Goal: Transaction & Acquisition: Purchase product/service

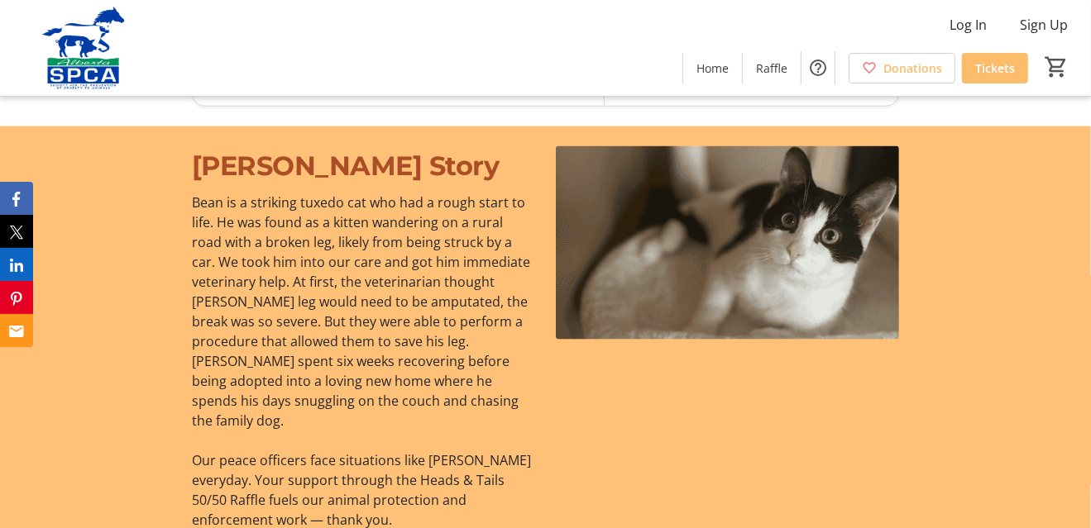
scroll to position [1323, 0]
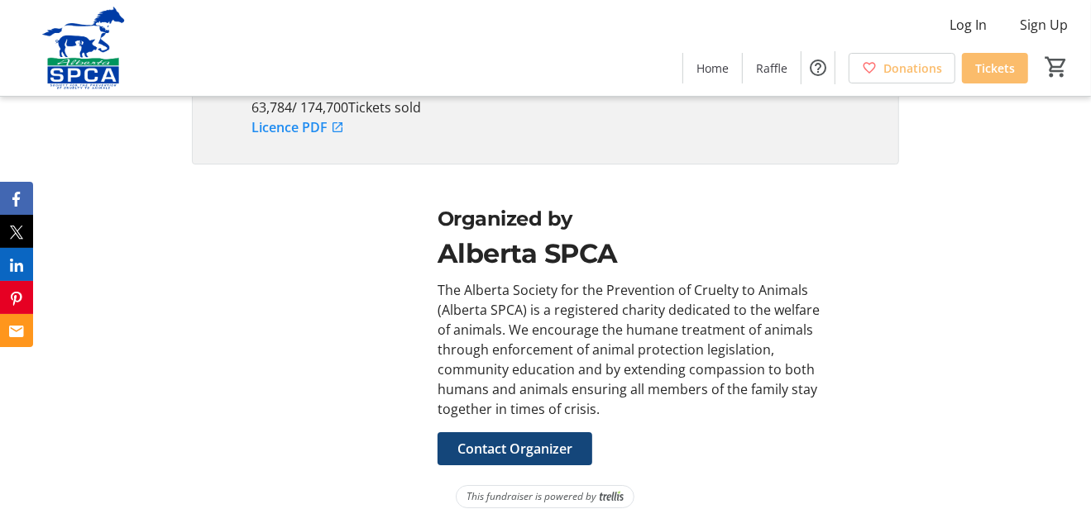
scroll to position [4069, 0]
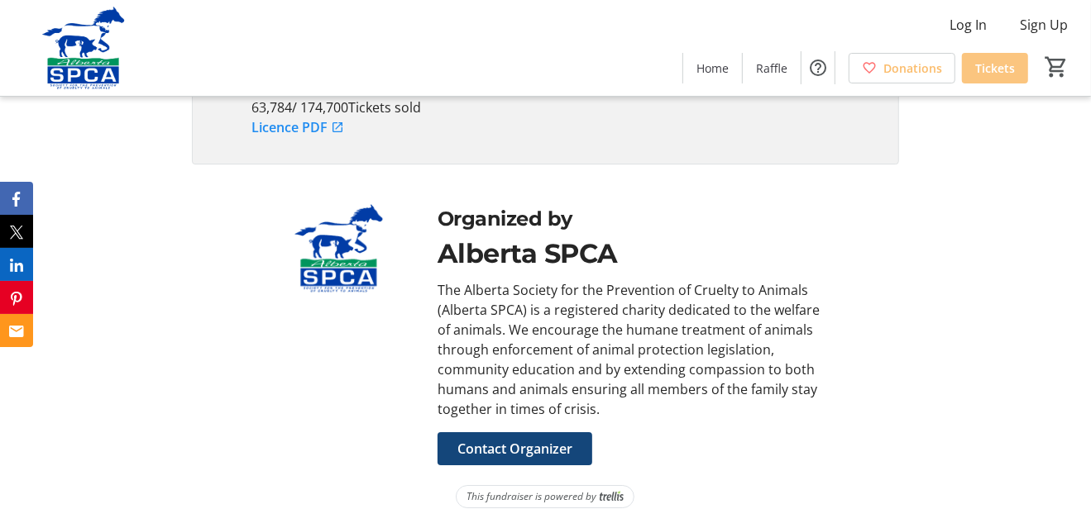
click at [978, 64] on span "Tickets" at bounding box center [995, 68] width 40 height 17
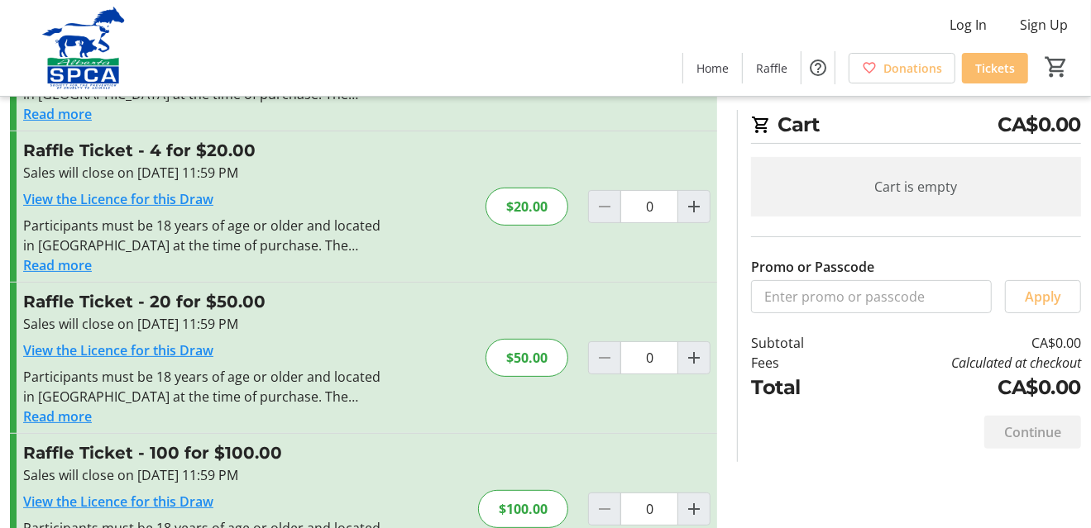
scroll to position [165, 0]
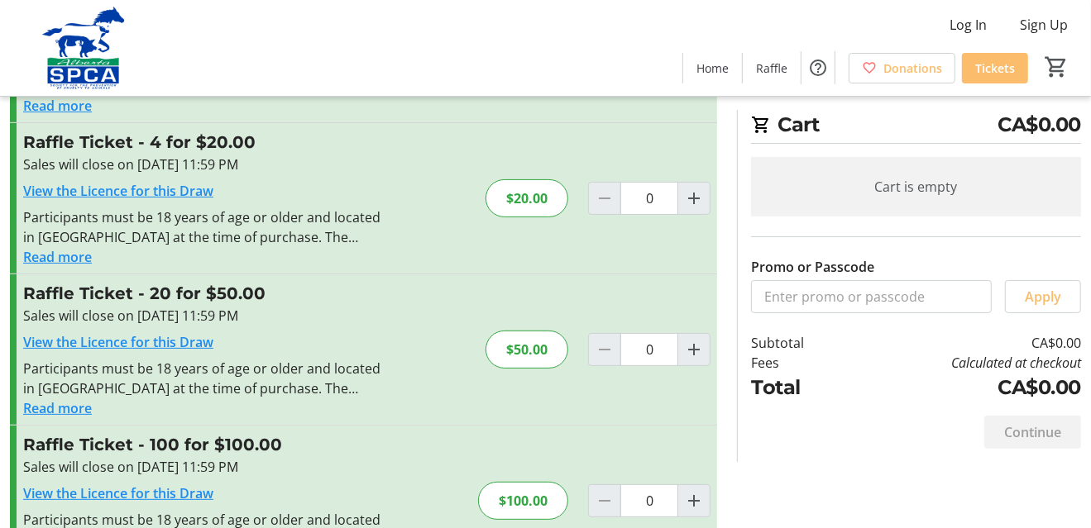
drag, startPoint x: 509, startPoint y: 263, endPoint x: 508, endPoint y: 272, distance: 9.2
click at [509, 217] on div "$20.00" at bounding box center [526, 198] width 83 height 38
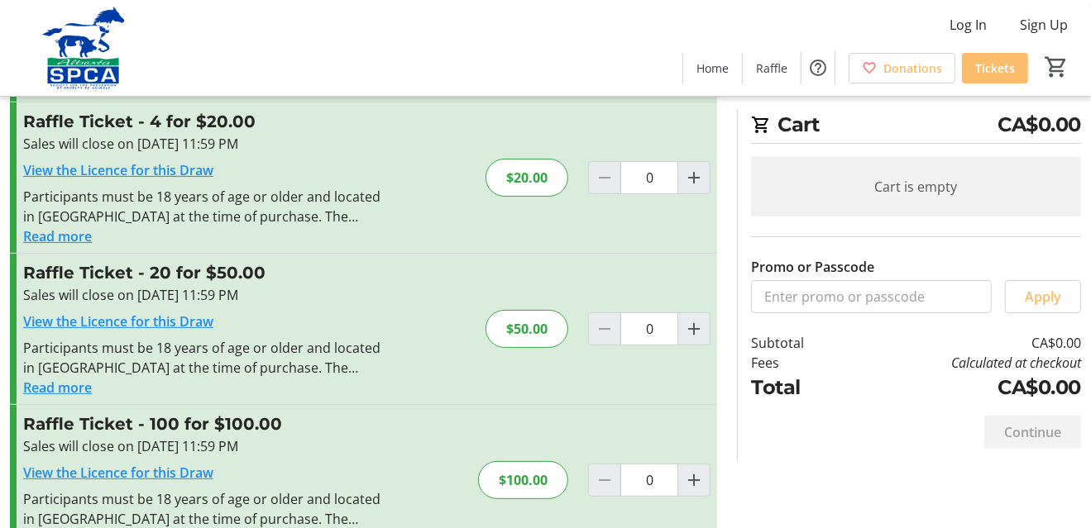
scroll to position [0, 0]
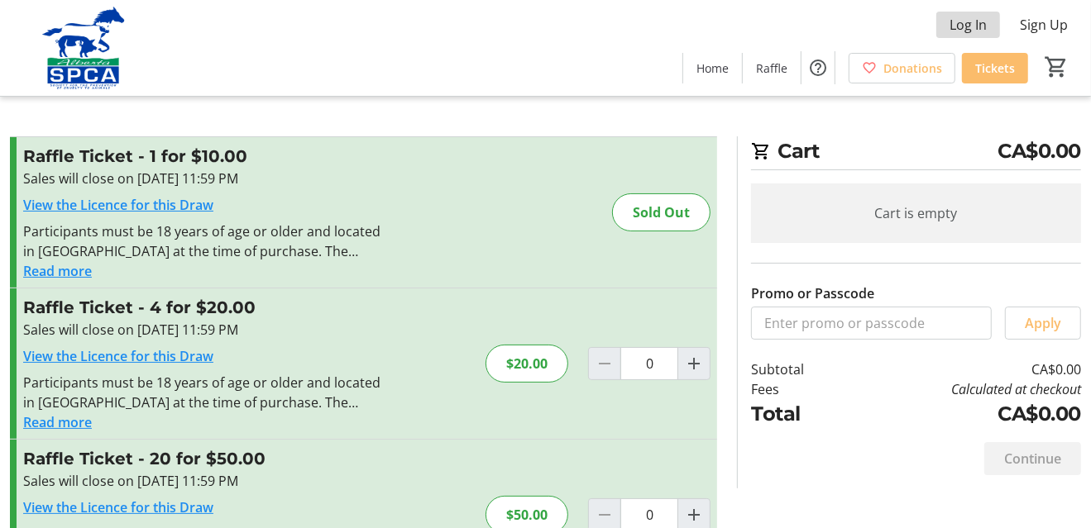
click at [949, 26] on span "Log In" at bounding box center [967, 25] width 37 height 20
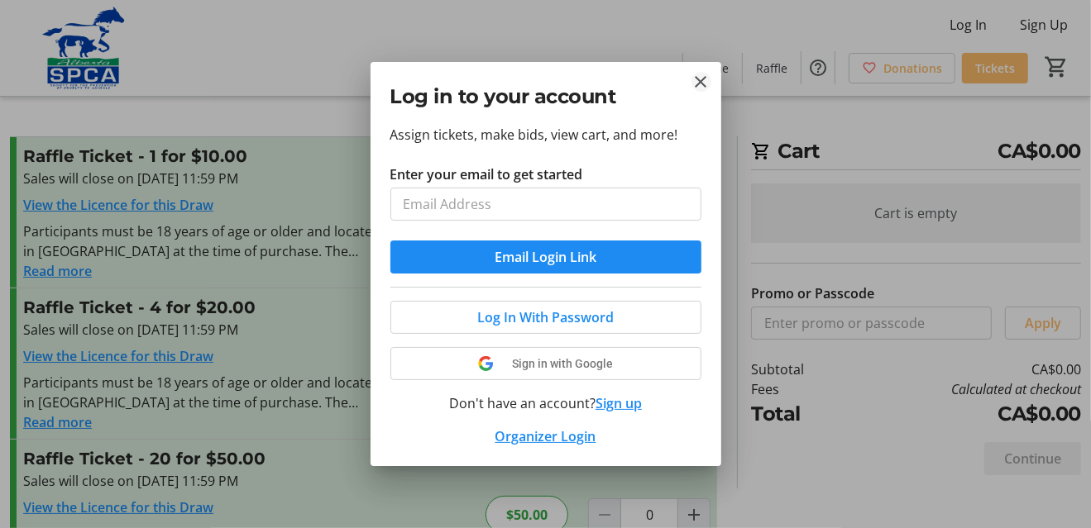
click at [700, 72] on mat-icon "Close" at bounding box center [701, 82] width 20 height 20
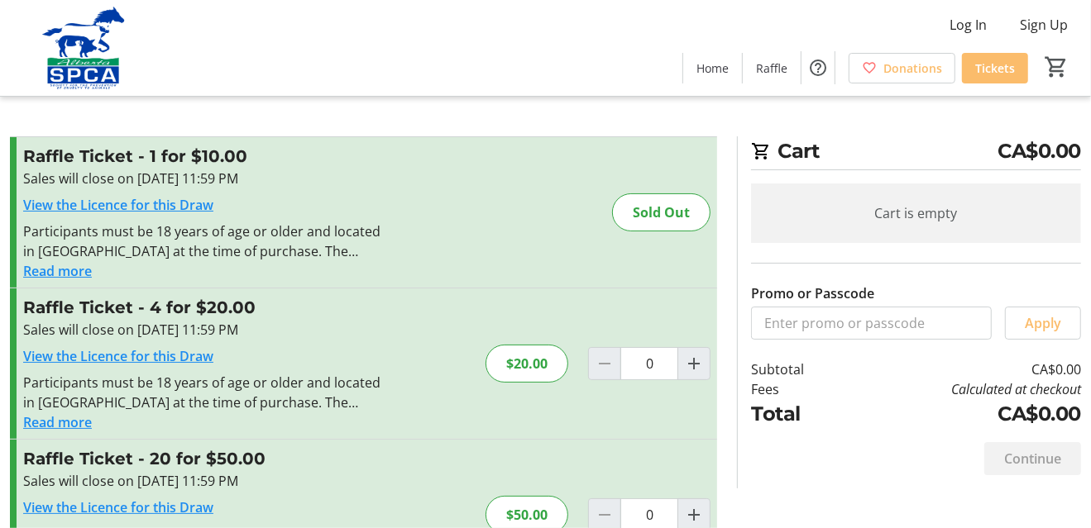
scroll to position [2, 0]
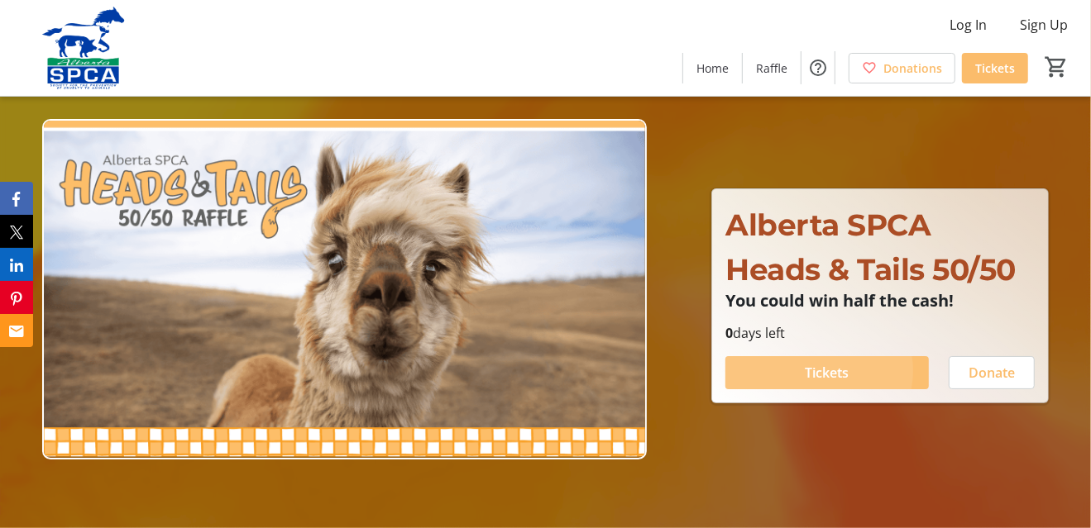
click at [823, 383] on span "Tickets" at bounding box center [827, 373] width 44 height 20
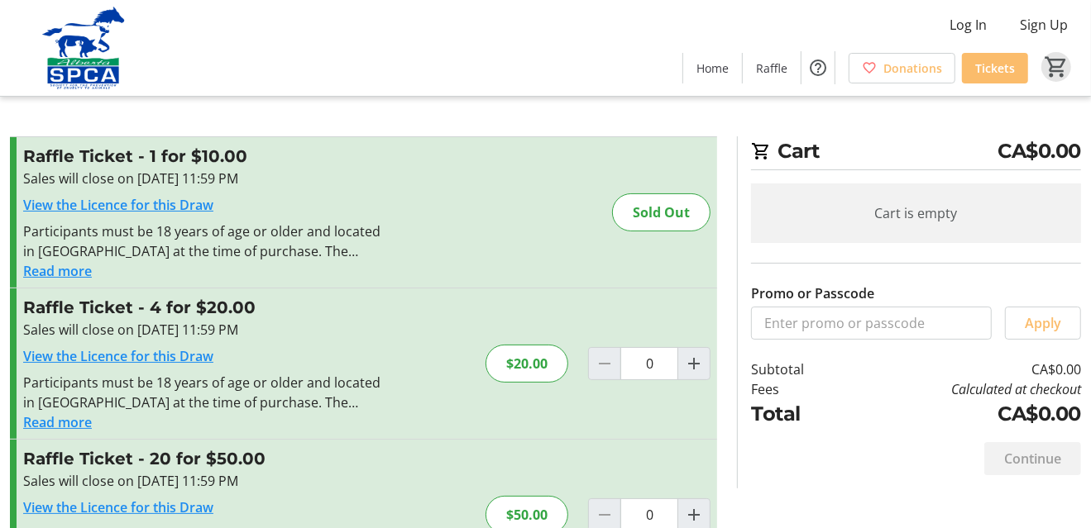
click at [1057, 71] on mat-icon "0" at bounding box center [1055, 67] width 25 height 25
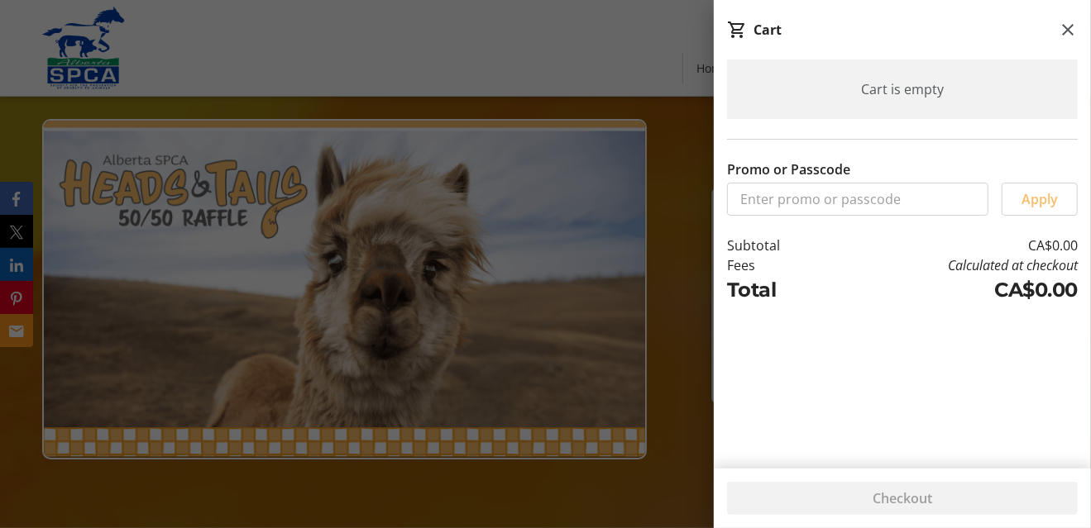
click at [747, 35] on mat-icon at bounding box center [737, 30] width 20 height 20
click at [758, 100] on div "Cart is empty" at bounding box center [902, 90] width 351 height 60
click at [761, 179] on label "Promo or Passcode" at bounding box center [788, 170] width 123 height 20
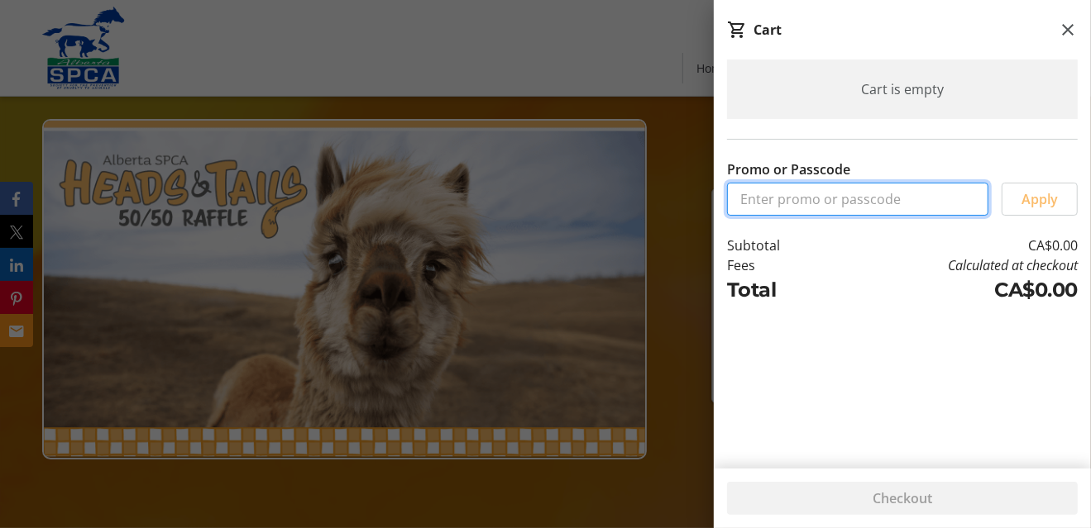
click at [761, 210] on input "Promo or Passcode" at bounding box center [857, 199] width 261 height 33
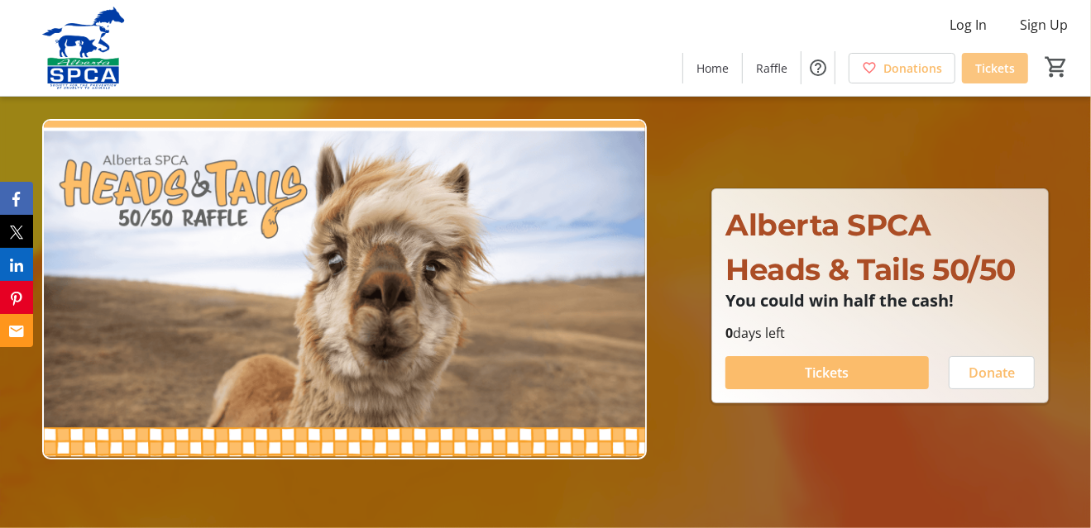
click at [986, 66] on span "Tickets" at bounding box center [995, 68] width 40 height 17
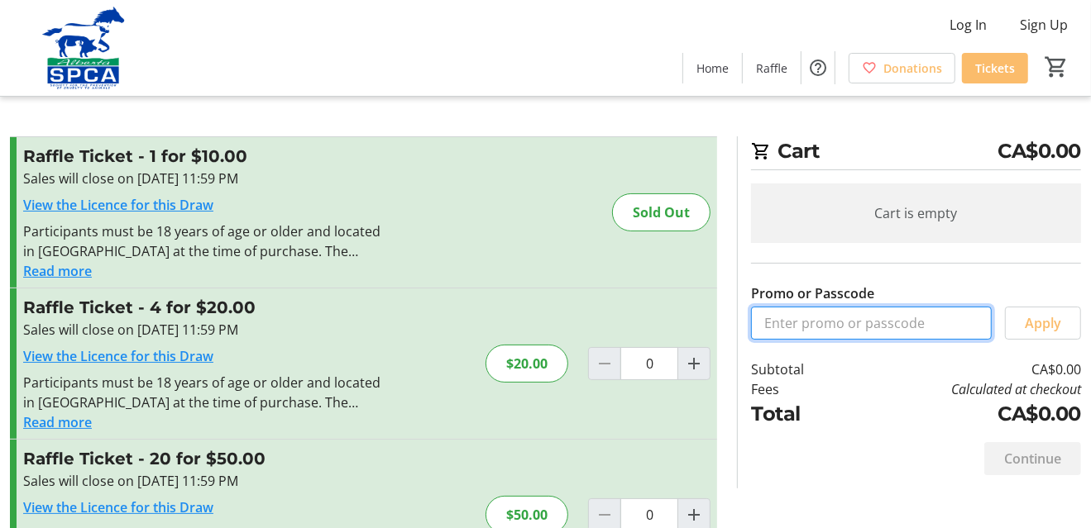
drag, startPoint x: 765, startPoint y: 329, endPoint x: 803, endPoint y: 337, distance: 38.9
click at [766, 329] on input "Promo or Passcode" at bounding box center [871, 323] width 241 height 33
click at [838, 325] on input "heads abd tails" at bounding box center [871, 323] width 241 height 33
click at [838, 324] on input "heads abd tails" at bounding box center [871, 323] width 241 height 33
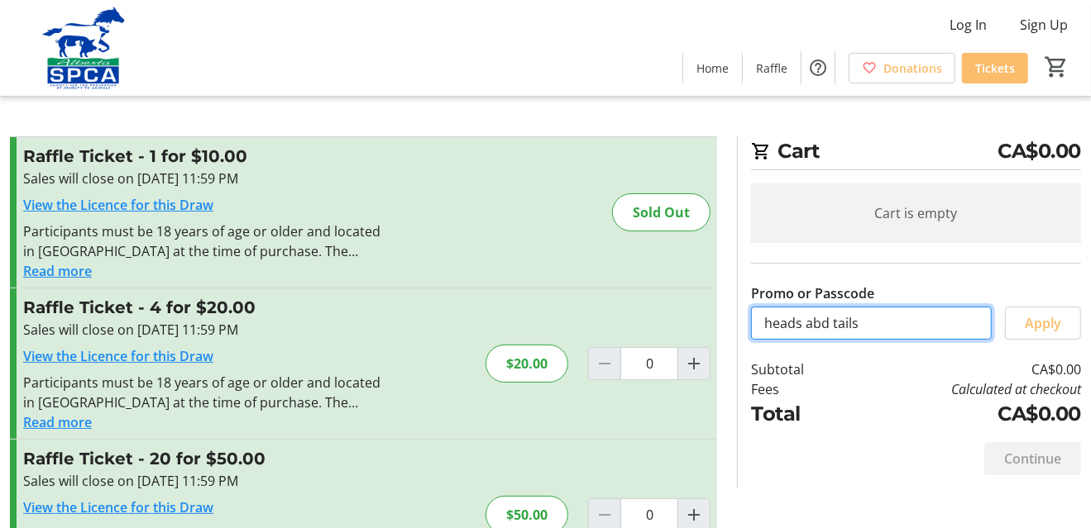
click at [844, 323] on input "heads abd tails" at bounding box center [871, 323] width 241 height 33
click at [838, 330] on input "heads abd tails" at bounding box center [871, 323] width 241 height 33
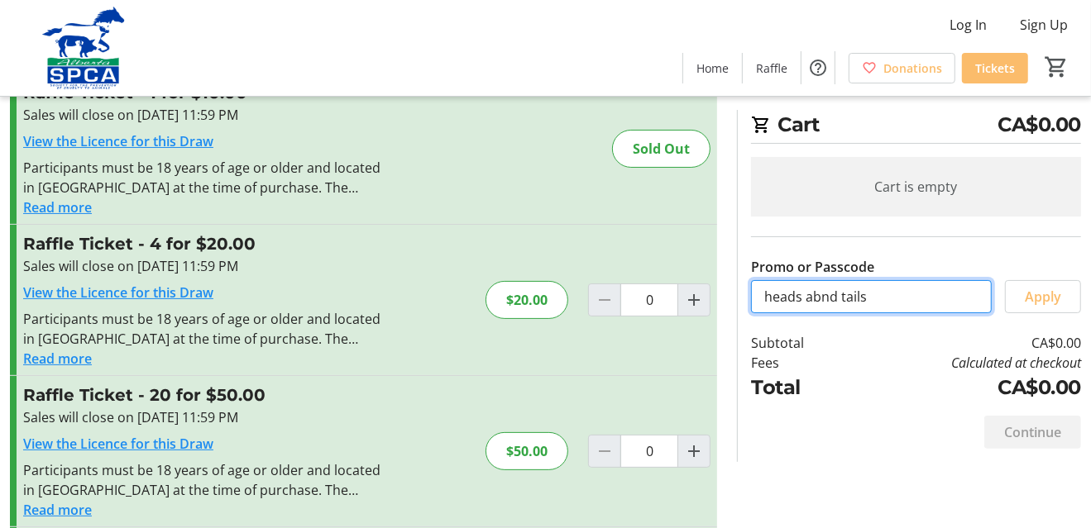
scroll to position [83, 0]
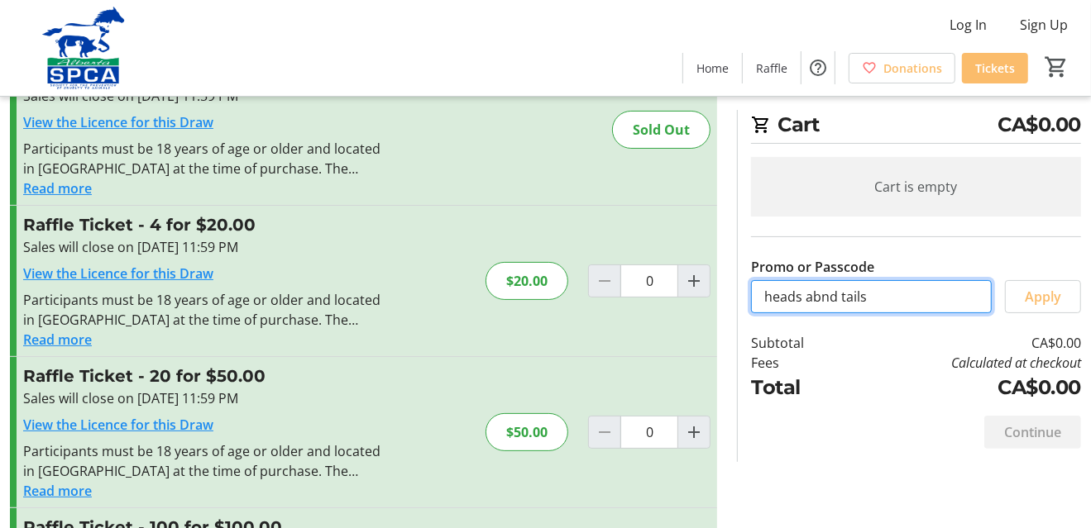
drag, startPoint x: 859, startPoint y: 290, endPoint x: 827, endPoint y: 296, distance: 32.8
click at [827, 296] on input "heads abnd tails" at bounding box center [871, 296] width 241 height 33
type input "heads anaaaaaaaaaaaaaaaaaaaaaaaaaaad tails"
click at [962, 290] on input "heads anaaaaaaaaaaaaaaaaaaaaaaaaaaad tails" at bounding box center [871, 296] width 241 height 33
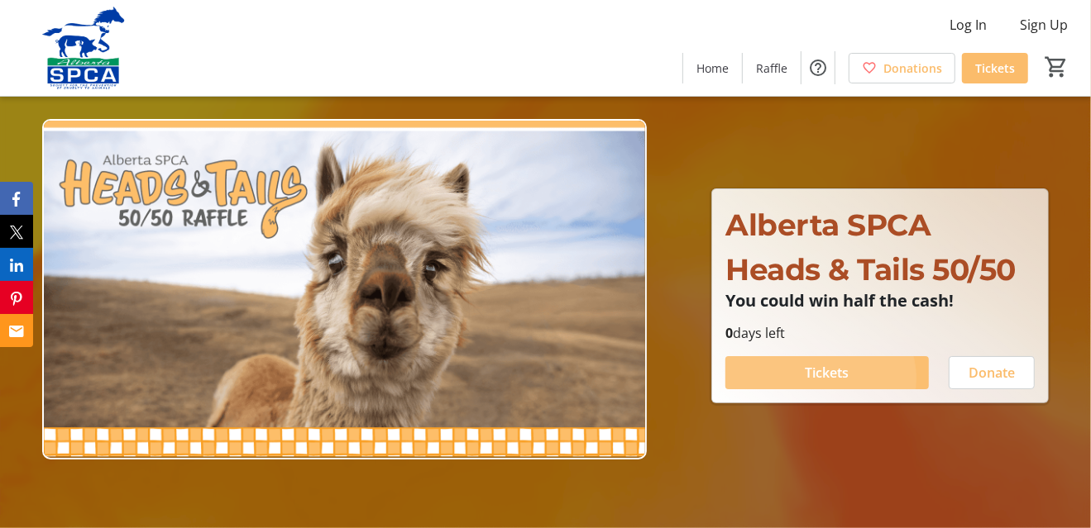
click at [824, 383] on span "Tickets" at bounding box center [827, 373] width 44 height 20
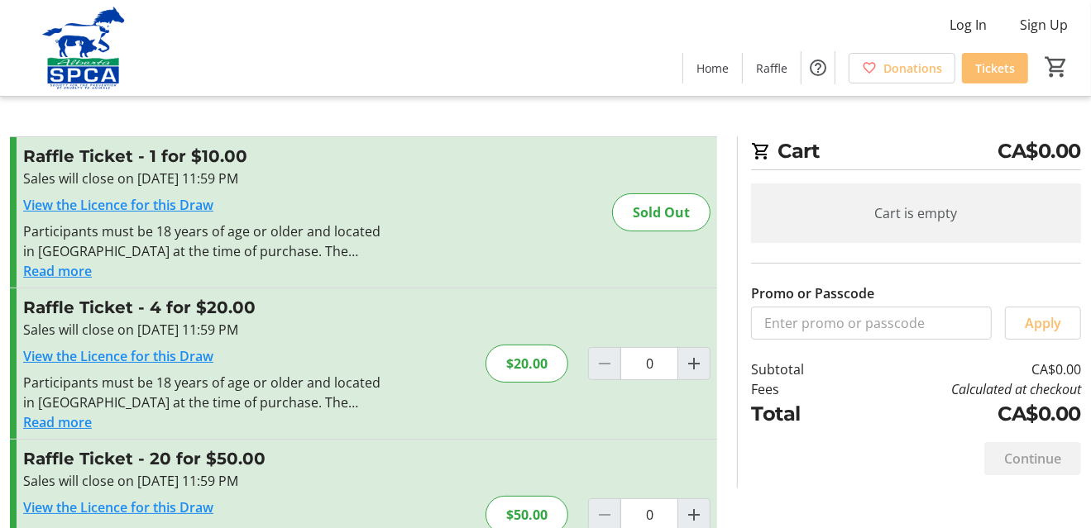
click at [770, 274] on div "Promo or Passcode Apply" at bounding box center [916, 291] width 330 height 97
click at [751, 266] on div "Cart CA$0.00 Cart is empty Promo or Passcode Apply Subtotal CA$0.00 Fees Calcul…" at bounding box center [909, 312] width 344 height 352
click at [757, 284] on label "Promo or Passcode" at bounding box center [812, 294] width 123 height 20
click at [0, 0] on input "Promo or Passcode" at bounding box center [0, 0] width 0 height 0
click at [756, 284] on label "Promo or Passcode" at bounding box center [812, 294] width 123 height 20
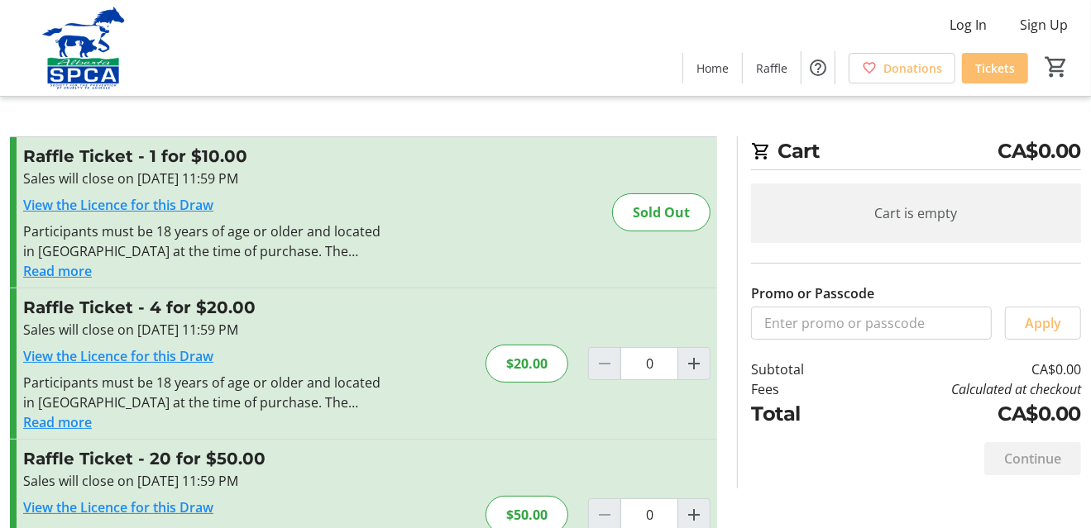
click at [0, 0] on input "Promo or Passcode" at bounding box center [0, 0] width 0 height 0
click at [756, 284] on label "Promo or Passcode" at bounding box center [812, 294] width 123 height 20
click at [0, 0] on input "Promo or Passcode" at bounding box center [0, 0] width 0 height 0
click at [1020, 264] on div "Promo or Passcode Apply" at bounding box center [916, 291] width 330 height 97
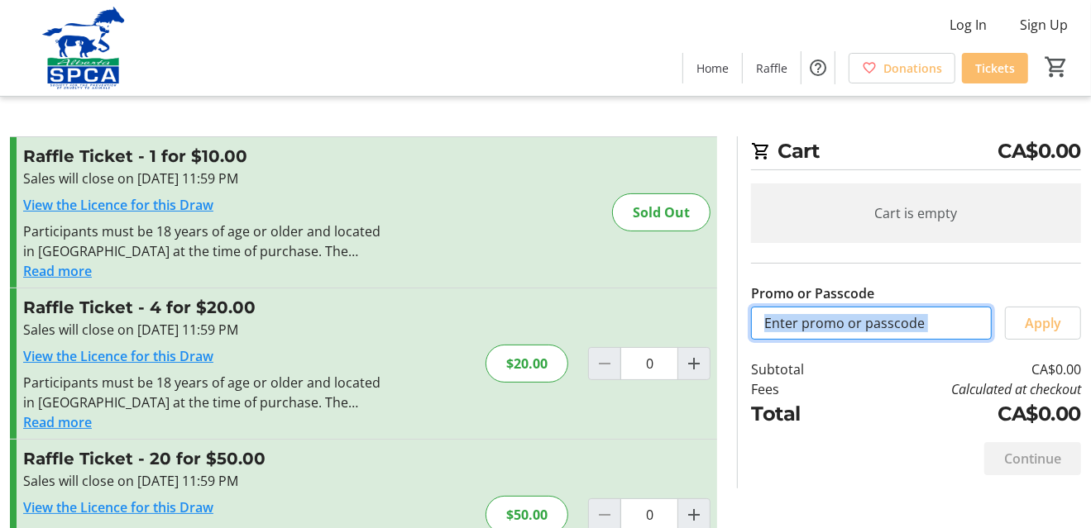
click at [771, 328] on input "Promo or Passcode" at bounding box center [871, 323] width 241 height 33
click at [770, 319] on input "Promo or Passcode" at bounding box center [871, 323] width 241 height 33
click at [913, 334] on input "heads&tails" at bounding box center [871, 323] width 241 height 33
click at [945, 319] on input "heads&tails" at bounding box center [871, 323] width 241 height 33
type input "heads&tails"
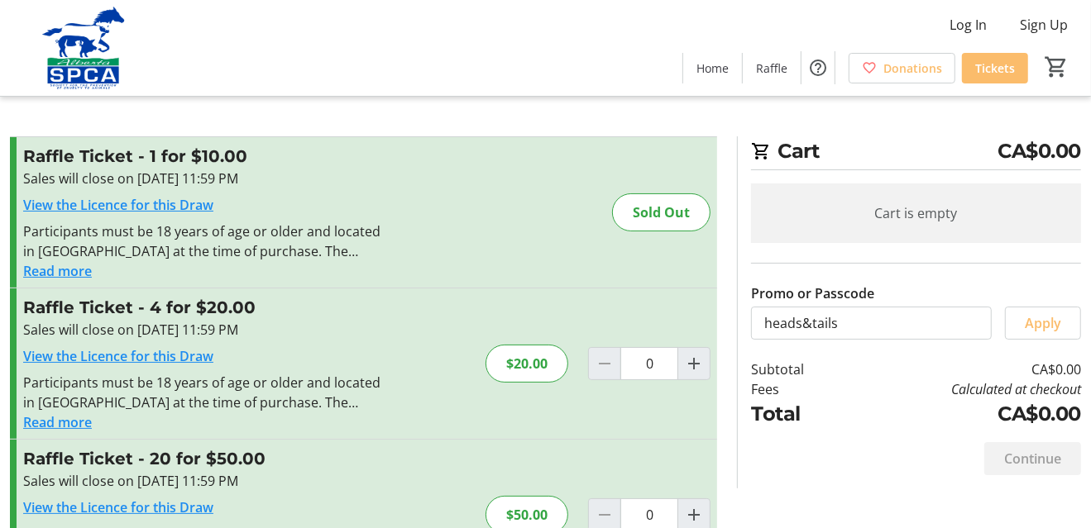
click at [995, 356] on div "Cart is empty Promo or Passcode heads&tails Apply Subtotal CA$0.00 Fees Calcula…" at bounding box center [916, 307] width 330 height 246
click at [500, 383] on div "$20.00" at bounding box center [526, 364] width 83 height 38
drag, startPoint x: 232, startPoint y: 357, endPoint x: 260, endPoint y: 355, distance: 28.2
click at [236, 320] on h3 "Raffle Ticket - 4 for $20.00" at bounding box center [203, 307] width 361 height 25
drag, startPoint x: 266, startPoint y: 356, endPoint x: 297, endPoint y: 360, distance: 30.9
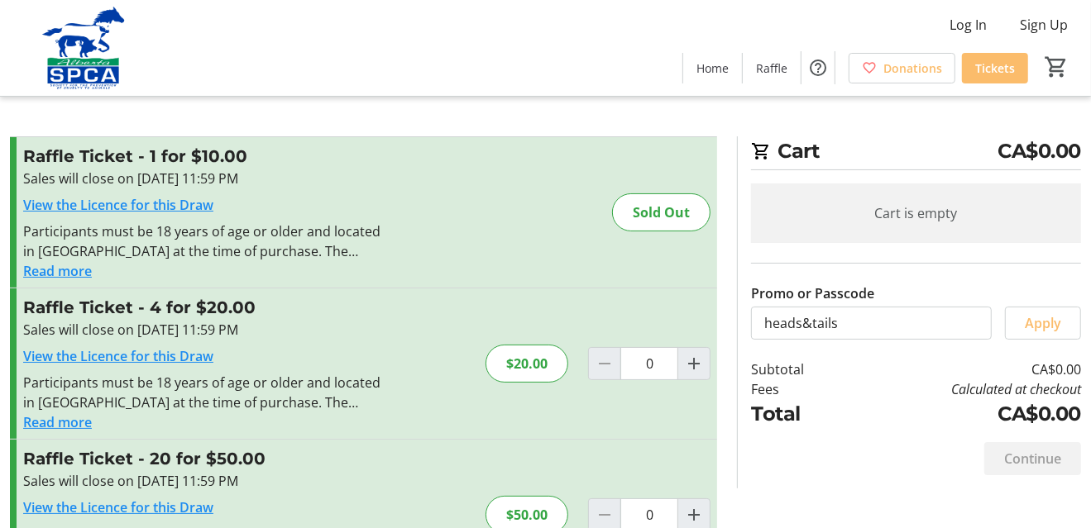
click at [288, 320] on h3 "Raffle Ticket - 4 for $20.00" at bounding box center [203, 307] width 361 height 25
click at [313, 320] on h3 "Raffle Ticket - 4 for $20.00" at bounding box center [203, 307] width 361 height 25
click at [338, 320] on h3 "Raffle Ticket - 4 for $20.00" at bounding box center [203, 307] width 361 height 25
click at [350, 320] on h3 "Raffle Ticket - 4 for $20.00" at bounding box center [203, 307] width 361 height 25
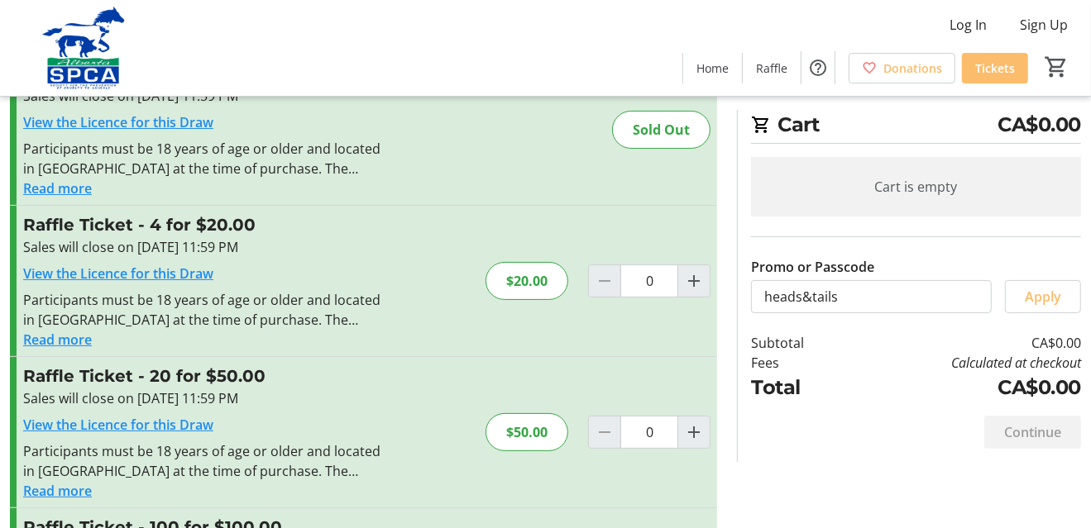
scroll to position [165, 0]
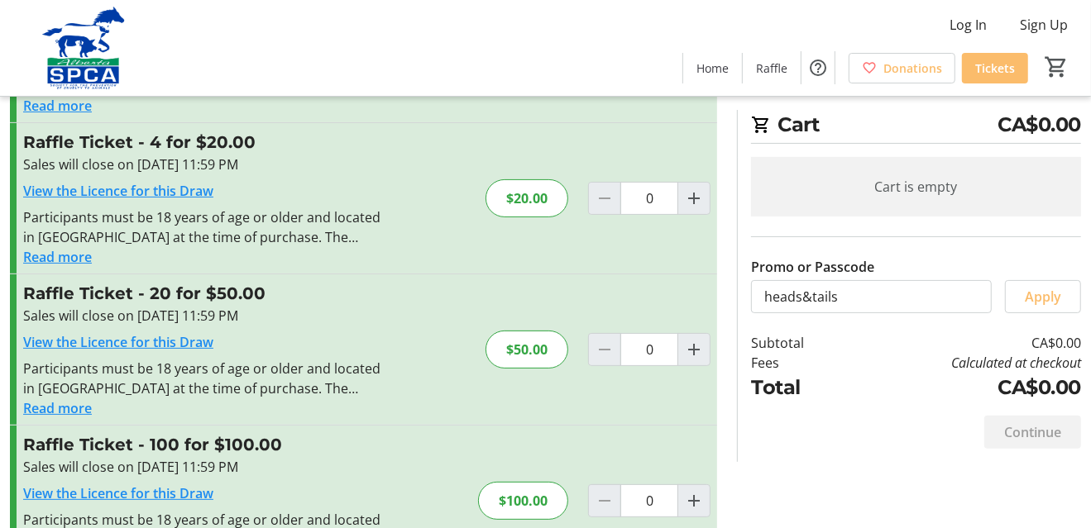
click at [1015, 346] on td "CA$0.00" at bounding box center [964, 343] width 234 height 20
click at [632, 215] on input "0" at bounding box center [649, 198] width 58 height 33
drag, startPoint x: 222, startPoint y: 170, endPoint x: 228, endPoint y: 185, distance: 16.0
click at [225, 178] on div "Raffle Ticket - 4 for $20.00 Sales will close on Sep 11, 2025, 11:59 PM View th…" at bounding box center [363, 198] width 707 height 150
click at [278, 155] on h3 "Raffle Ticket - 4 for $20.00" at bounding box center [203, 142] width 361 height 25
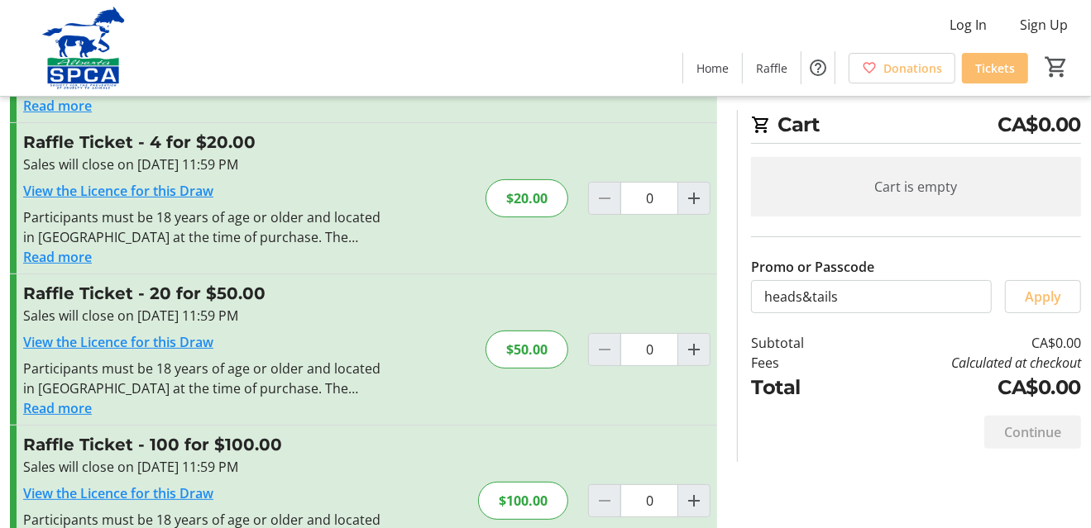
click at [316, 155] on h3 "Raffle Ticket - 4 for $20.00" at bounding box center [203, 142] width 361 height 25
click at [248, 174] on div "Sales will close on [DATE] 11:59 PM" at bounding box center [203, 165] width 361 height 20
click at [113, 174] on div "Sales will close on [DATE] 11:59 PM" at bounding box center [203, 165] width 361 height 20
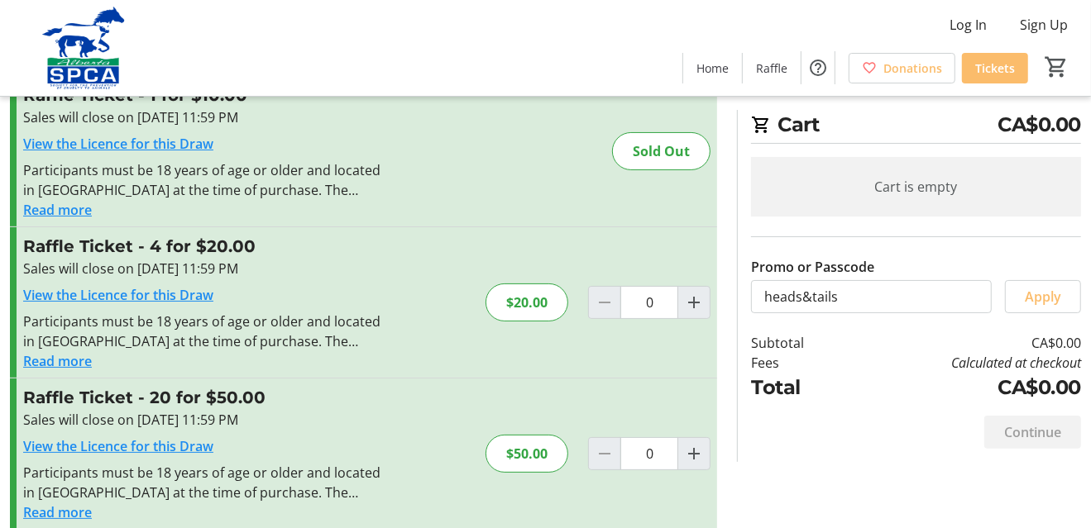
scroll to position [83, 0]
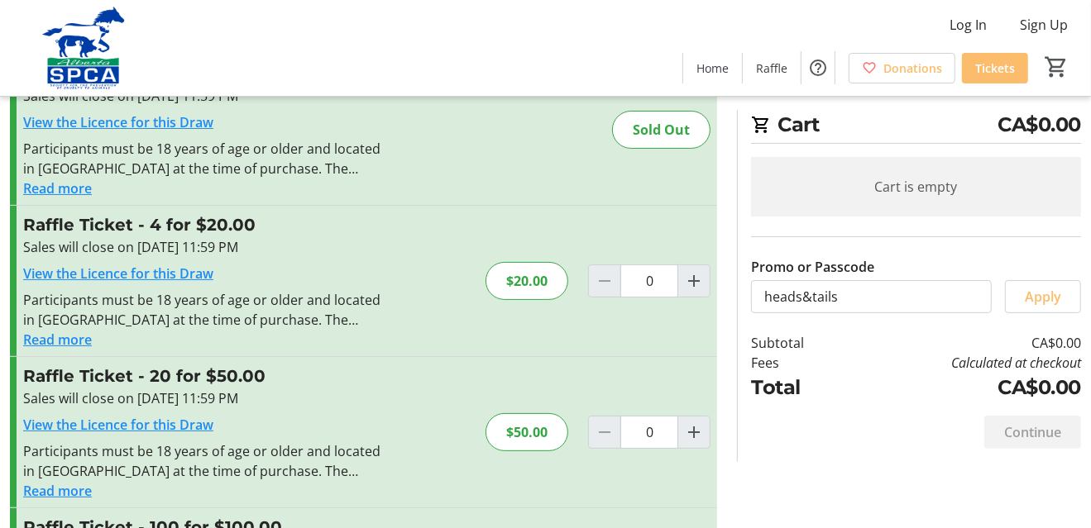
click at [780, 189] on div "Cart is empty" at bounding box center [916, 187] width 330 height 60
click at [981, 70] on span "Tickets" at bounding box center [995, 68] width 40 height 17
